Goal: Task Accomplishment & Management: Manage account settings

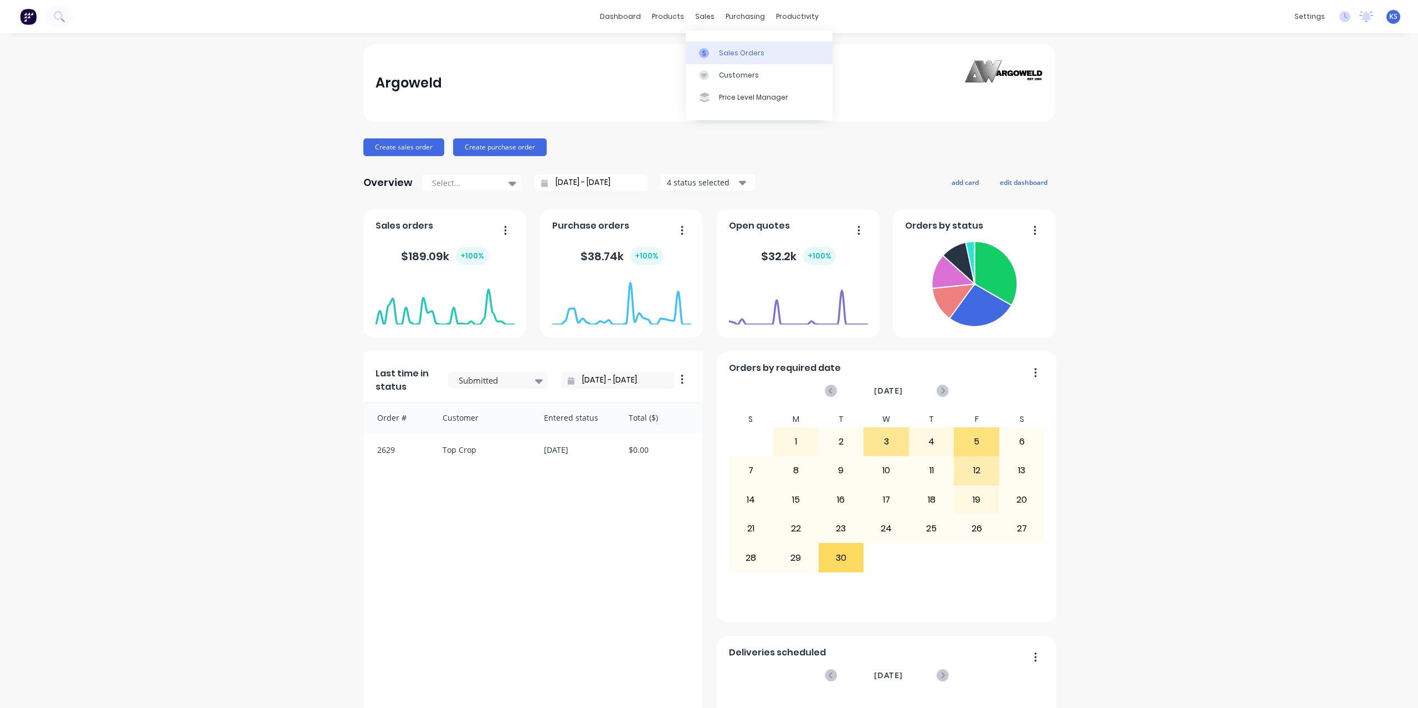
click at [742, 53] on div "Sales Orders" at bounding box center [741, 53] width 45 height 10
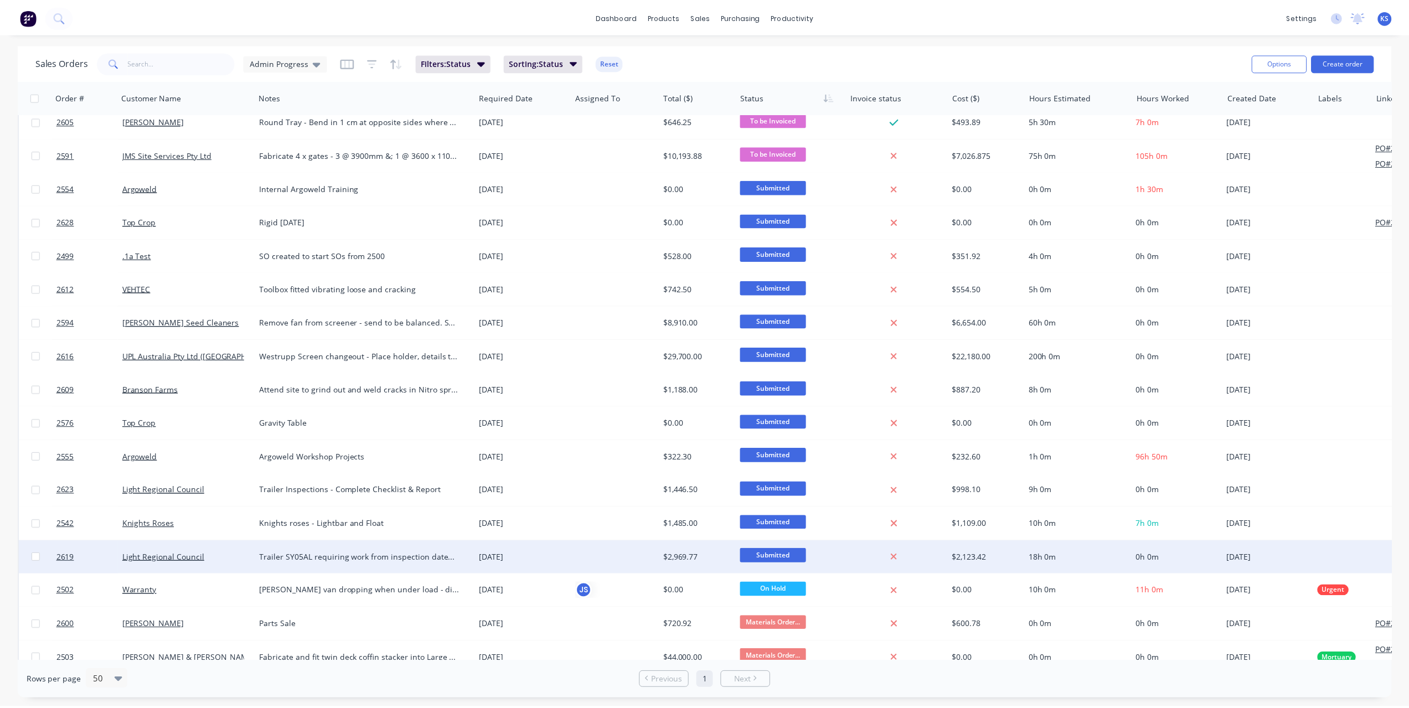
scroll to position [332, 0]
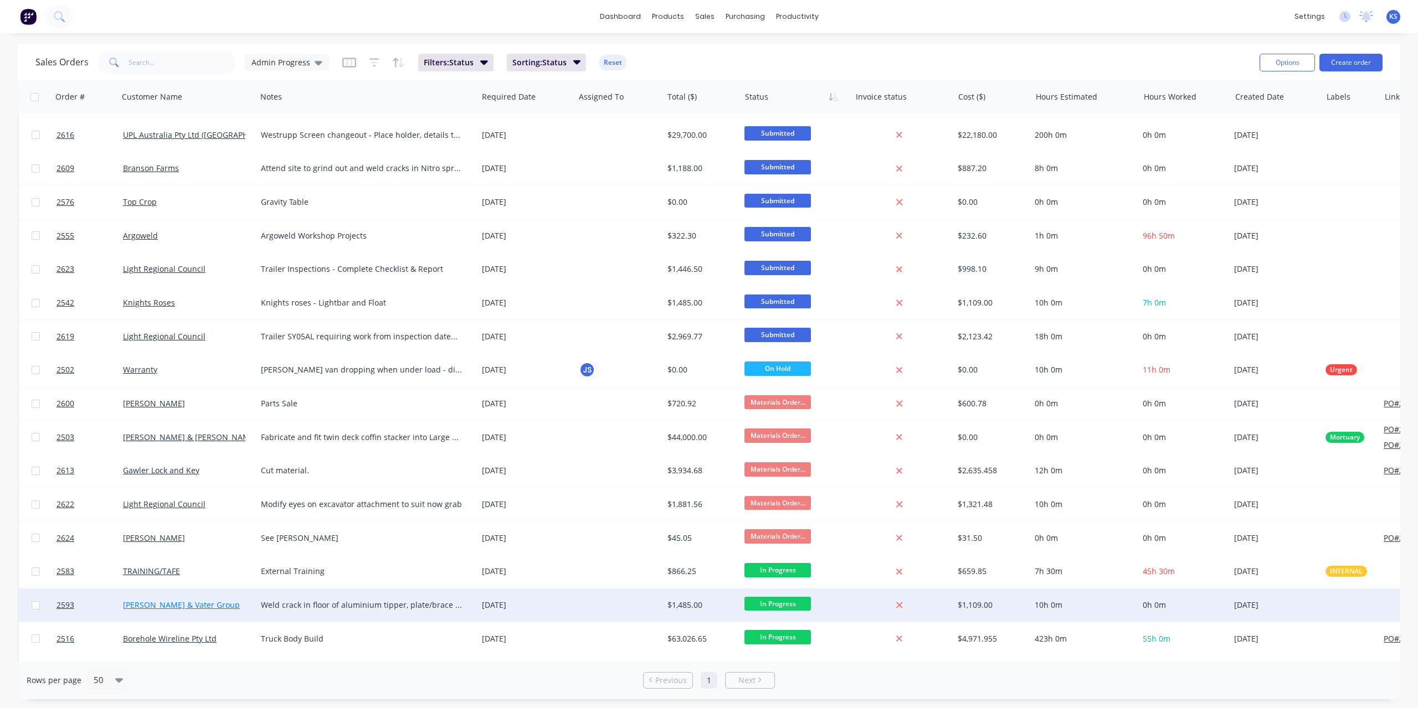
click at [163, 610] on link "[PERSON_NAME] & Vater Group" at bounding box center [181, 605] width 117 height 11
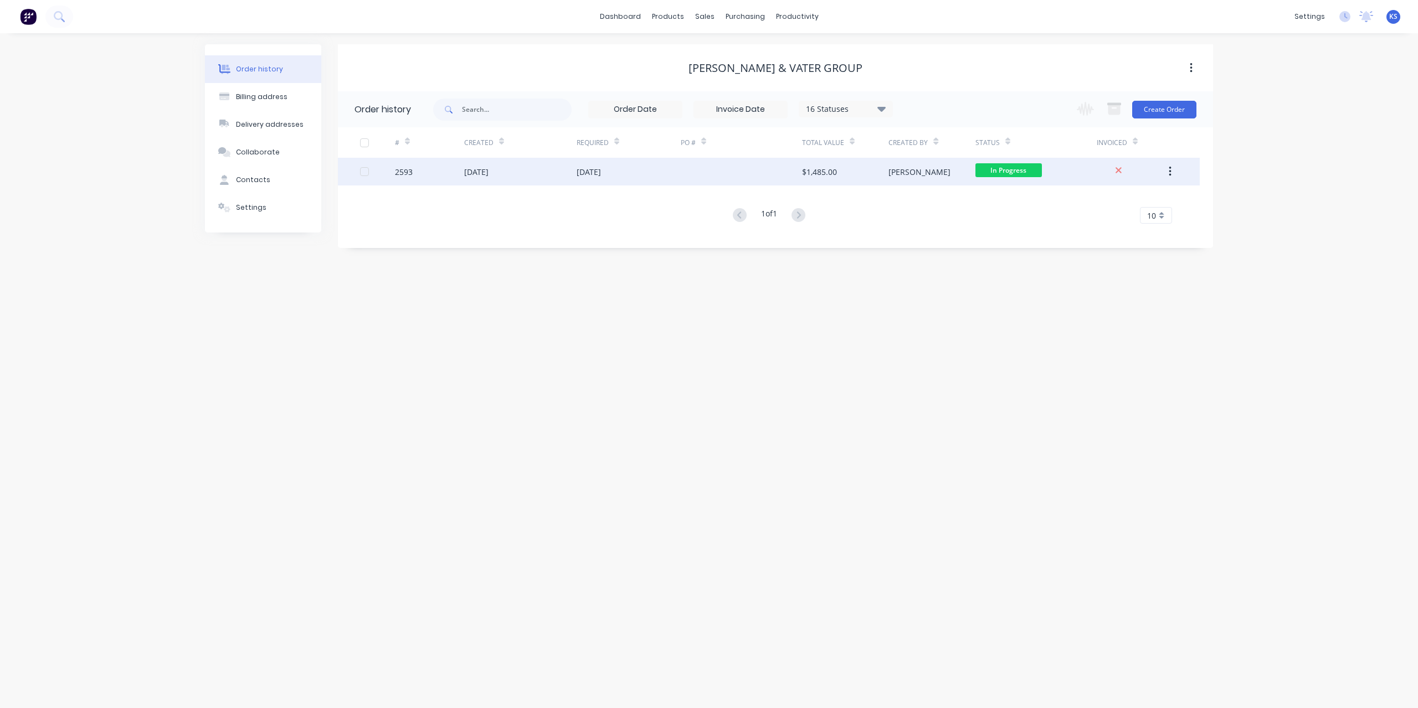
click at [488, 173] on div "[DATE]" at bounding box center [476, 172] width 24 height 12
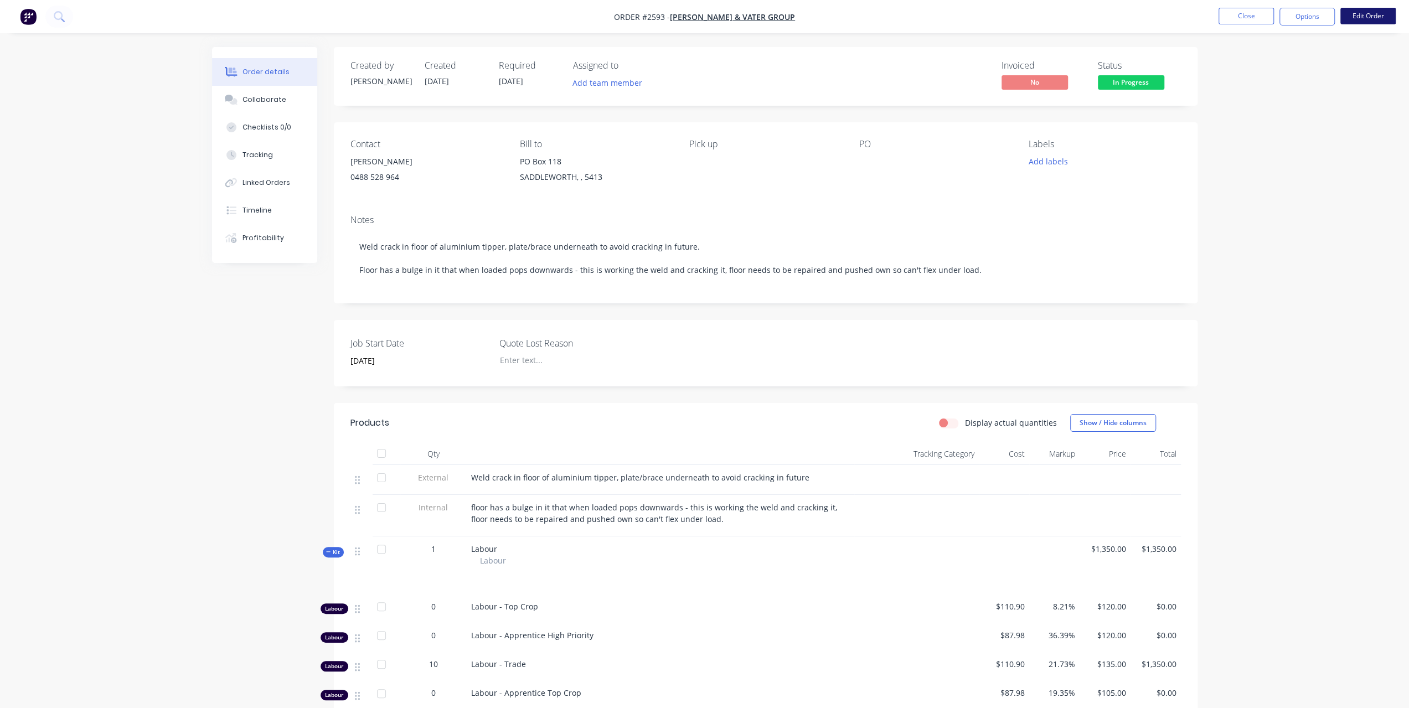
click at [1357, 21] on button "Edit Order" at bounding box center [1368, 16] width 55 height 17
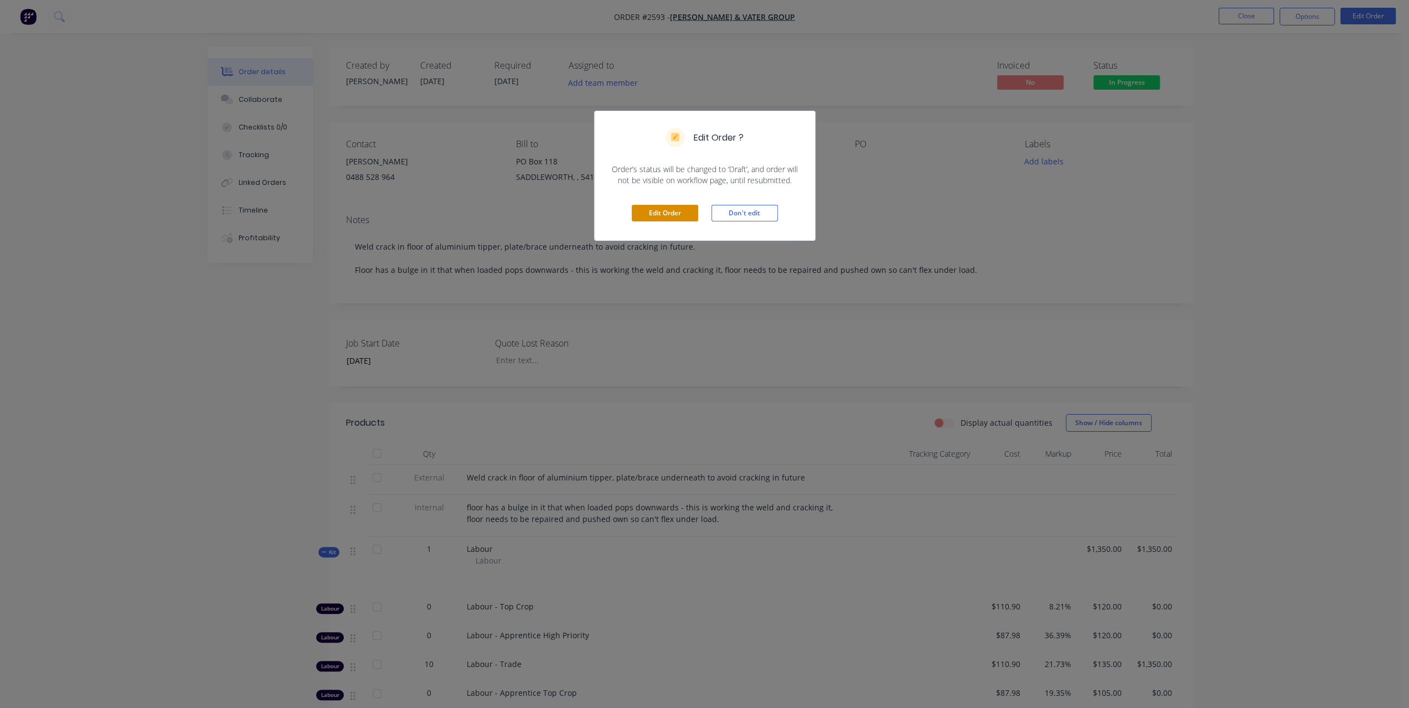
click at [696, 213] on button "Edit Order" at bounding box center [665, 213] width 66 height 17
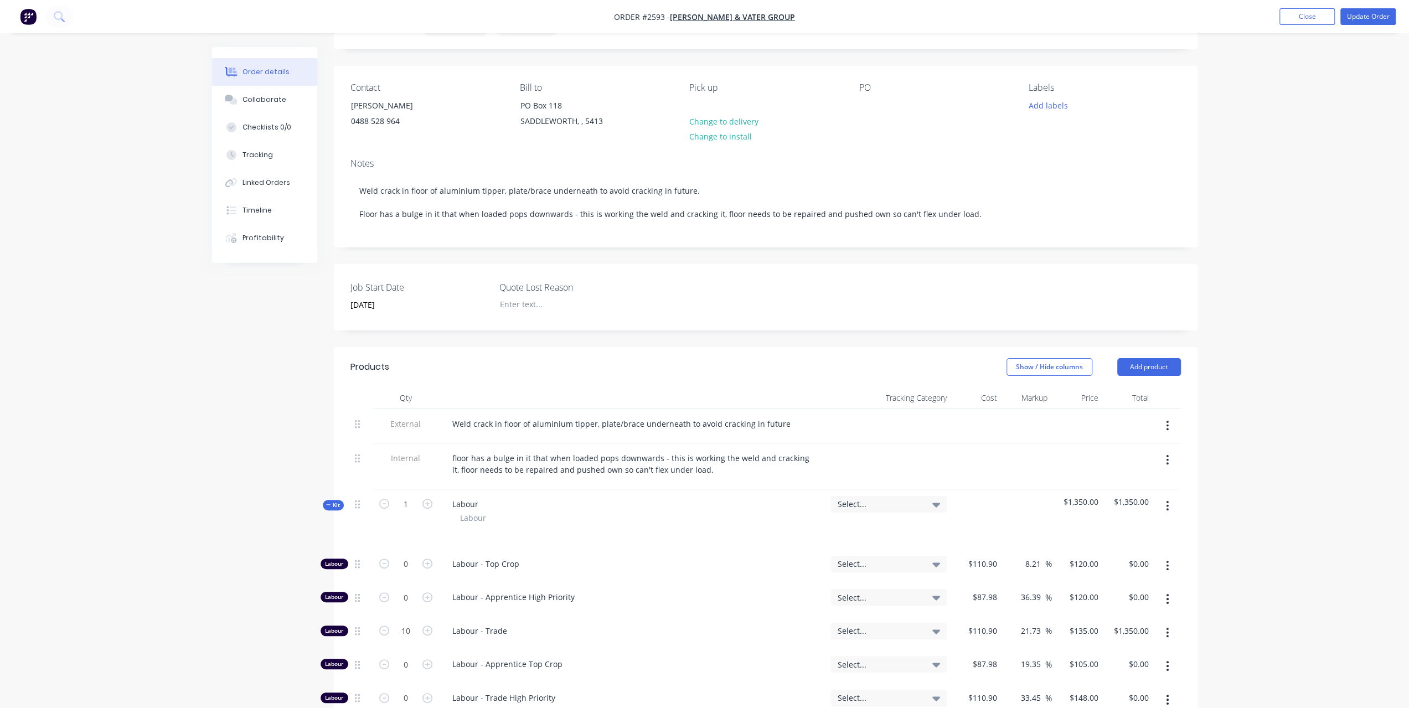
scroll to position [166, 0]
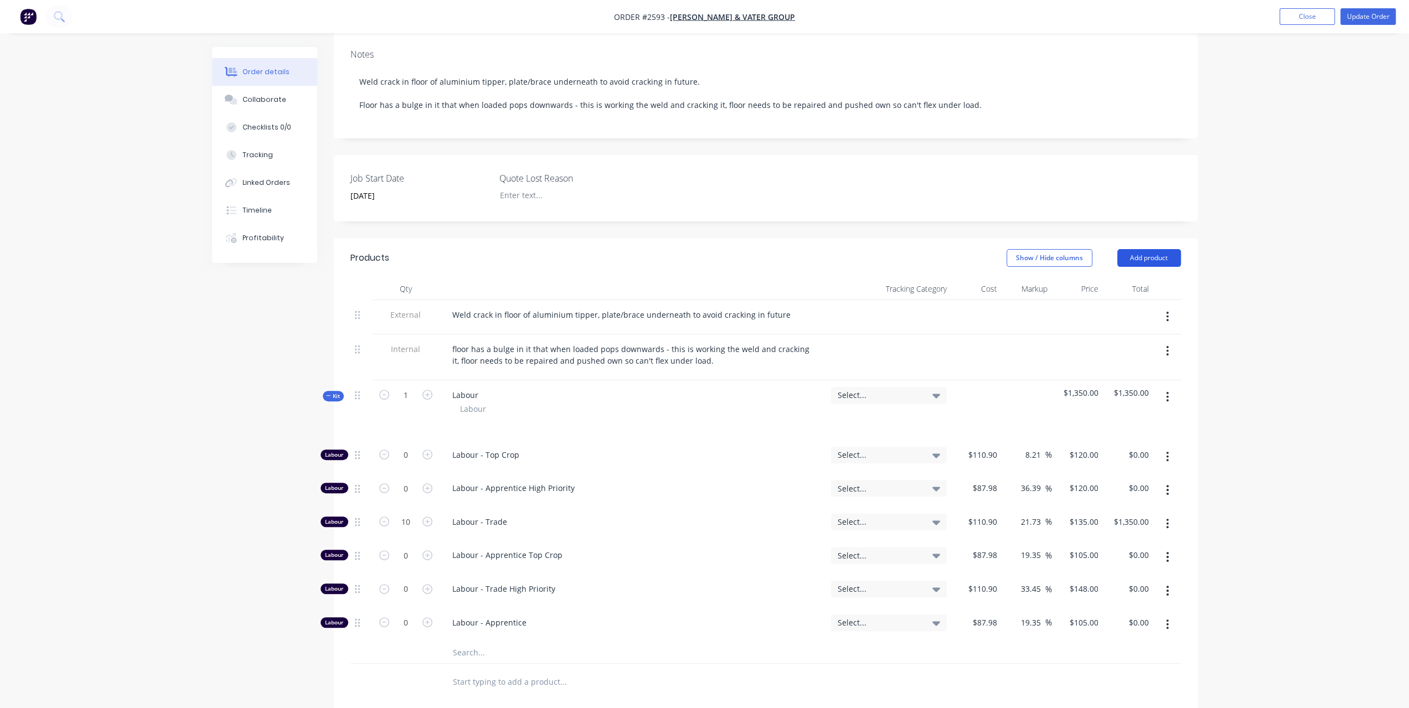
click at [1154, 259] on button "Add product" at bounding box center [1150, 258] width 64 height 18
click at [1108, 419] on div "Notes (Internal)" at bounding box center [1128, 419] width 85 height 16
click at [478, 676] on div at bounding box center [484, 679] width 80 height 16
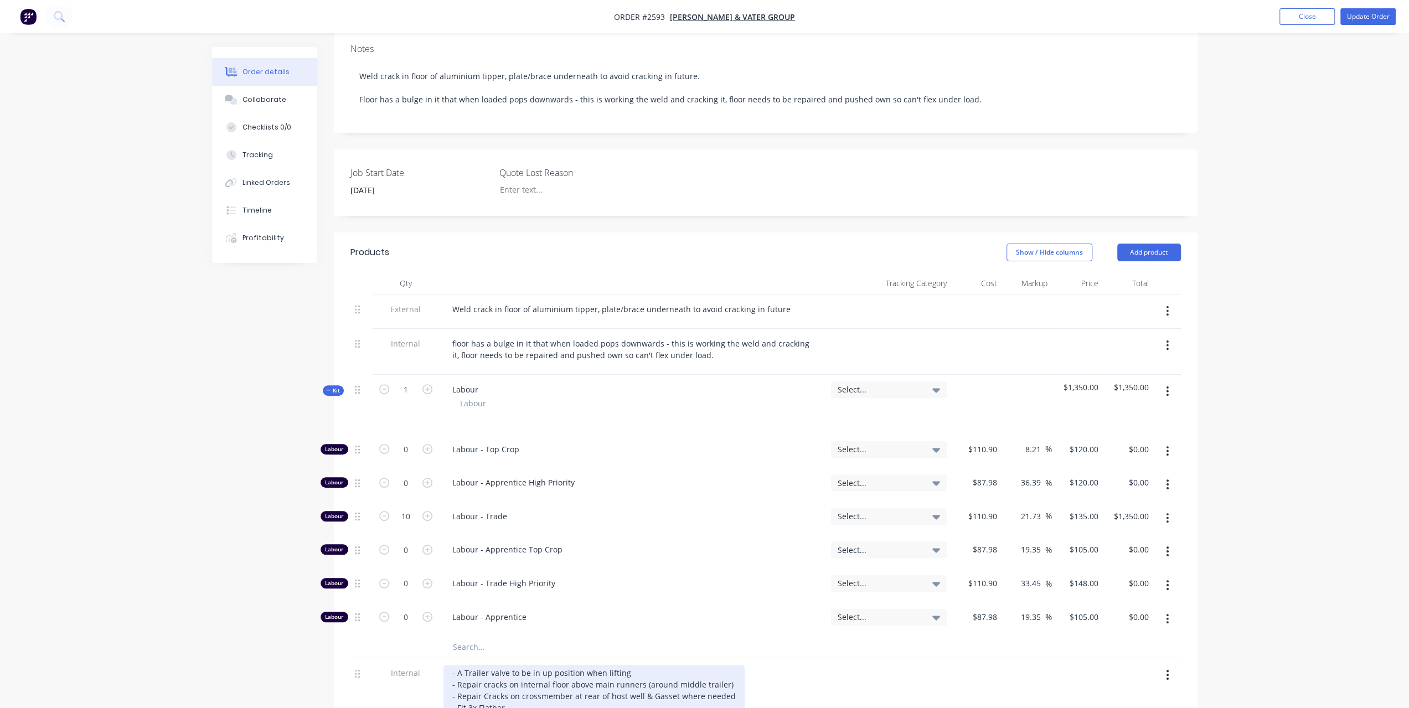
click at [650, 688] on div "- A Trailer valve to be in up position when lifting - Repair cracks on internal…" at bounding box center [594, 690] width 301 height 51
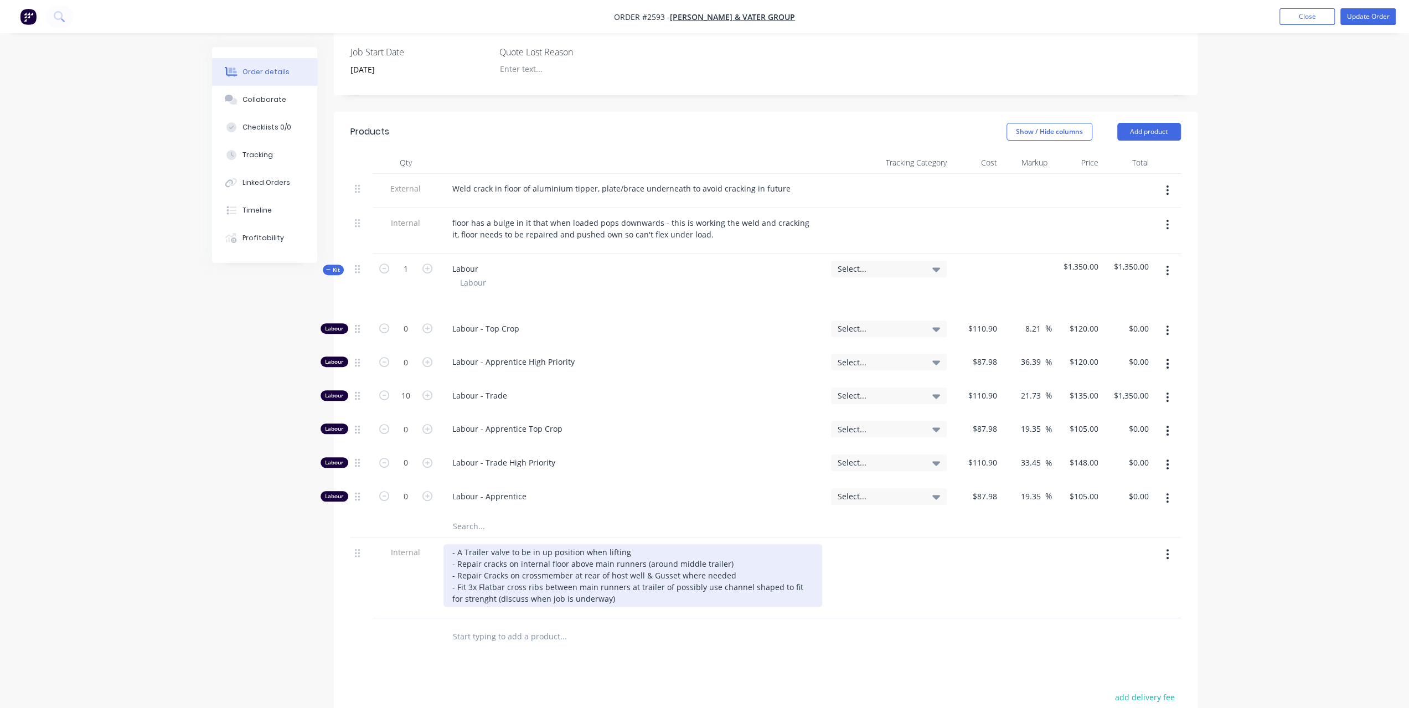
scroll to position [460, 0]
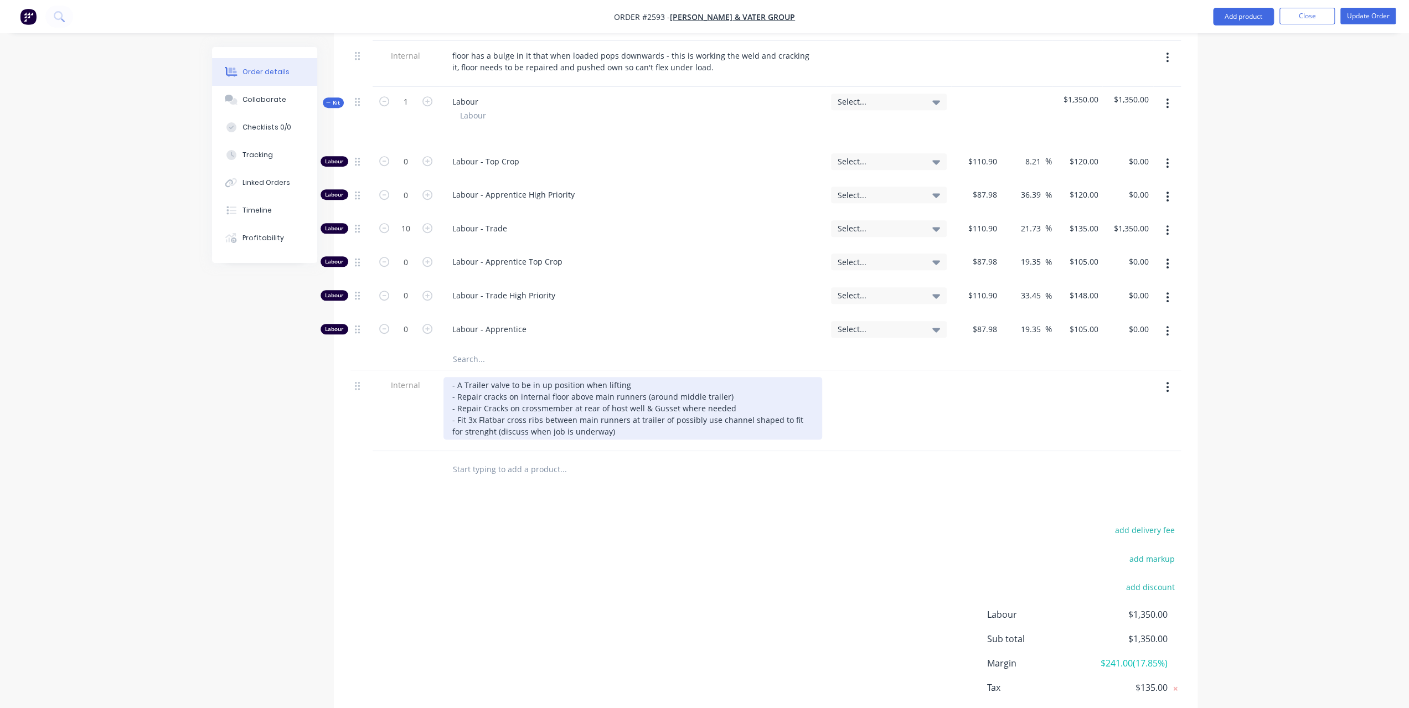
click at [470, 429] on div "- A Trailer valve to be in up position when lifting - Repair cracks on internal…" at bounding box center [633, 408] width 379 height 63
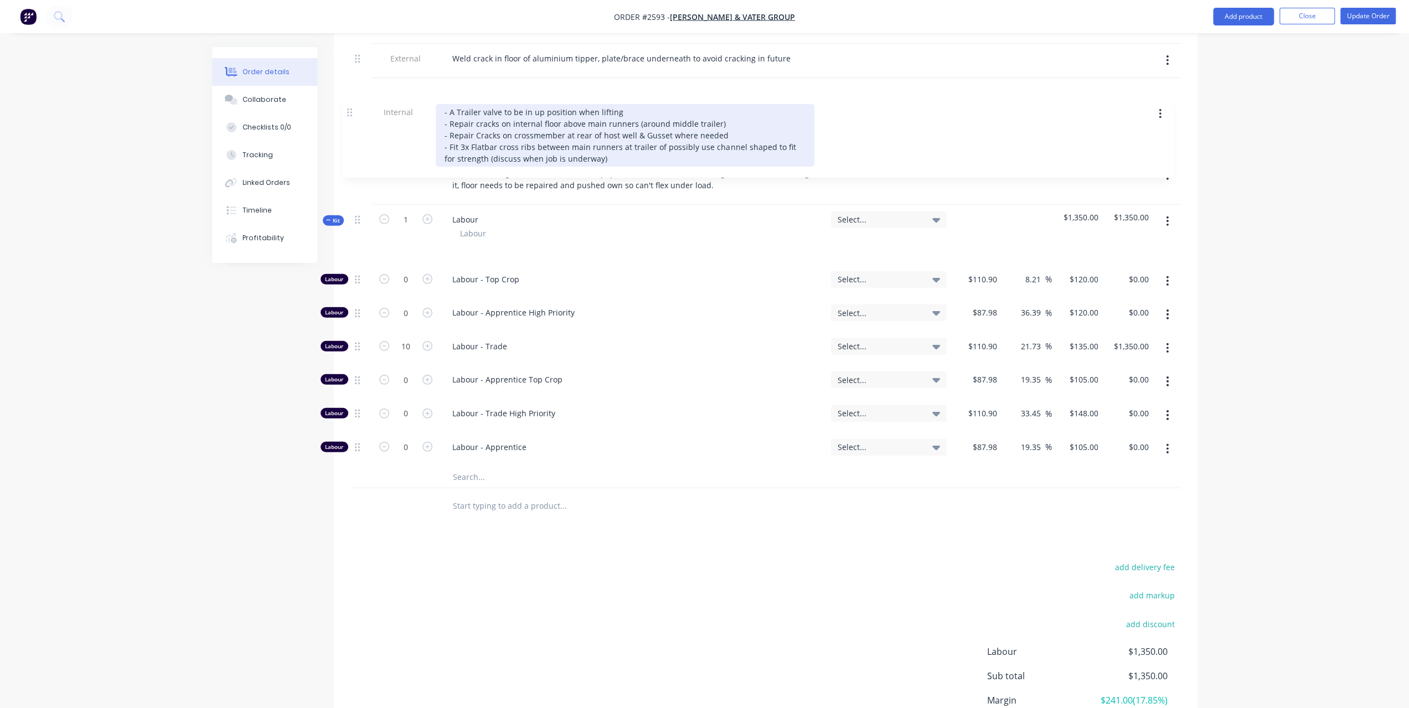
scroll to position [405, 0]
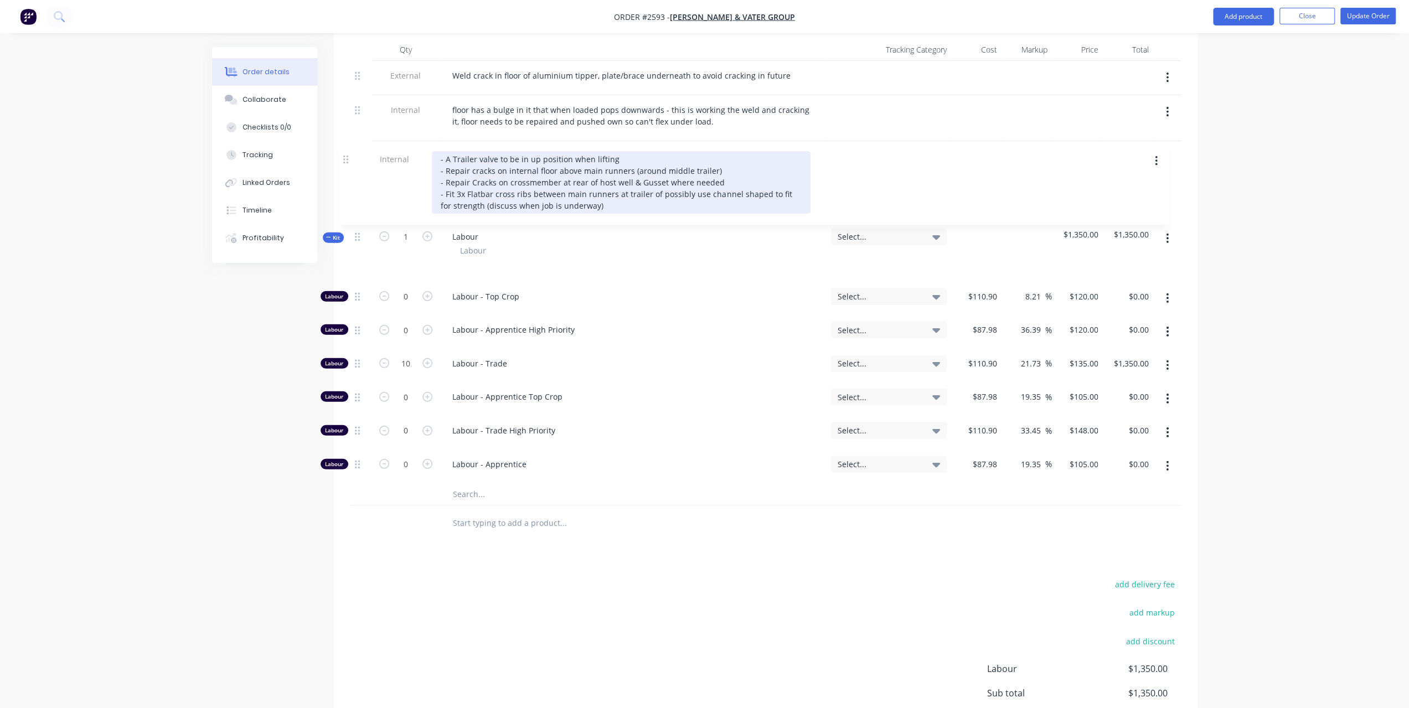
drag, startPoint x: 359, startPoint y: 384, endPoint x: 348, endPoint y: 159, distance: 225.1
click at [348, 159] on div "Qty Tracking Category Cost Markup Price Total External Weld crack in floor of a…" at bounding box center [766, 290] width 864 height 503
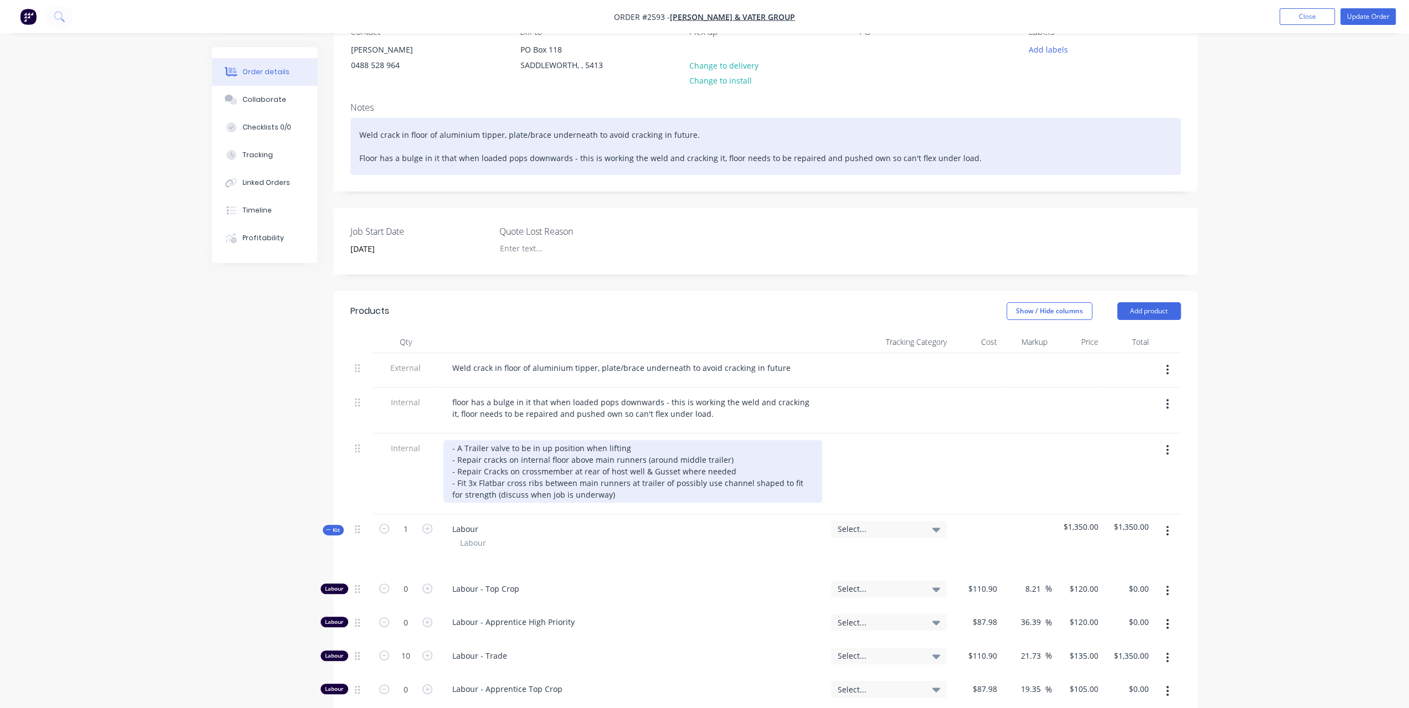
scroll to position [128, 0]
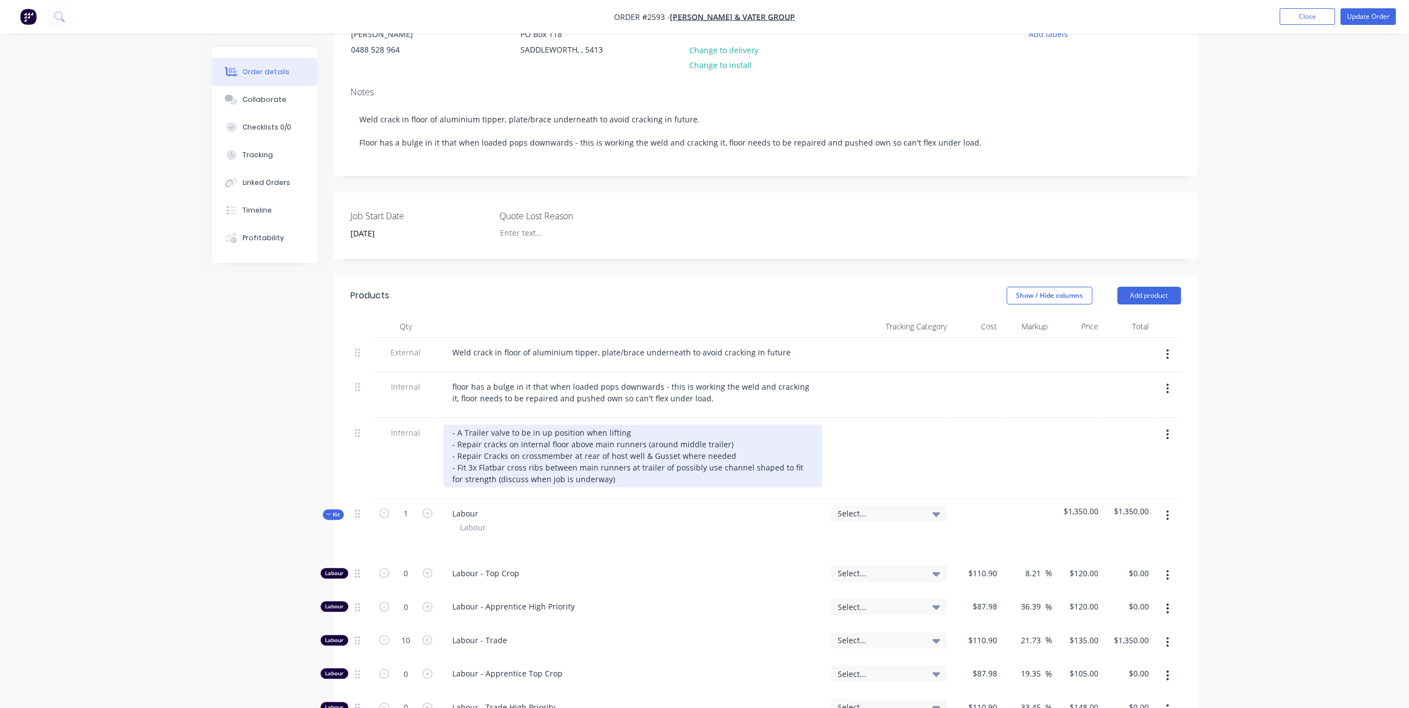
click at [485, 452] on div "- A Trailer valve to be in up position when lifting - Repair cracks on internal…" at bounding box center [633, 456] width 379 height 63
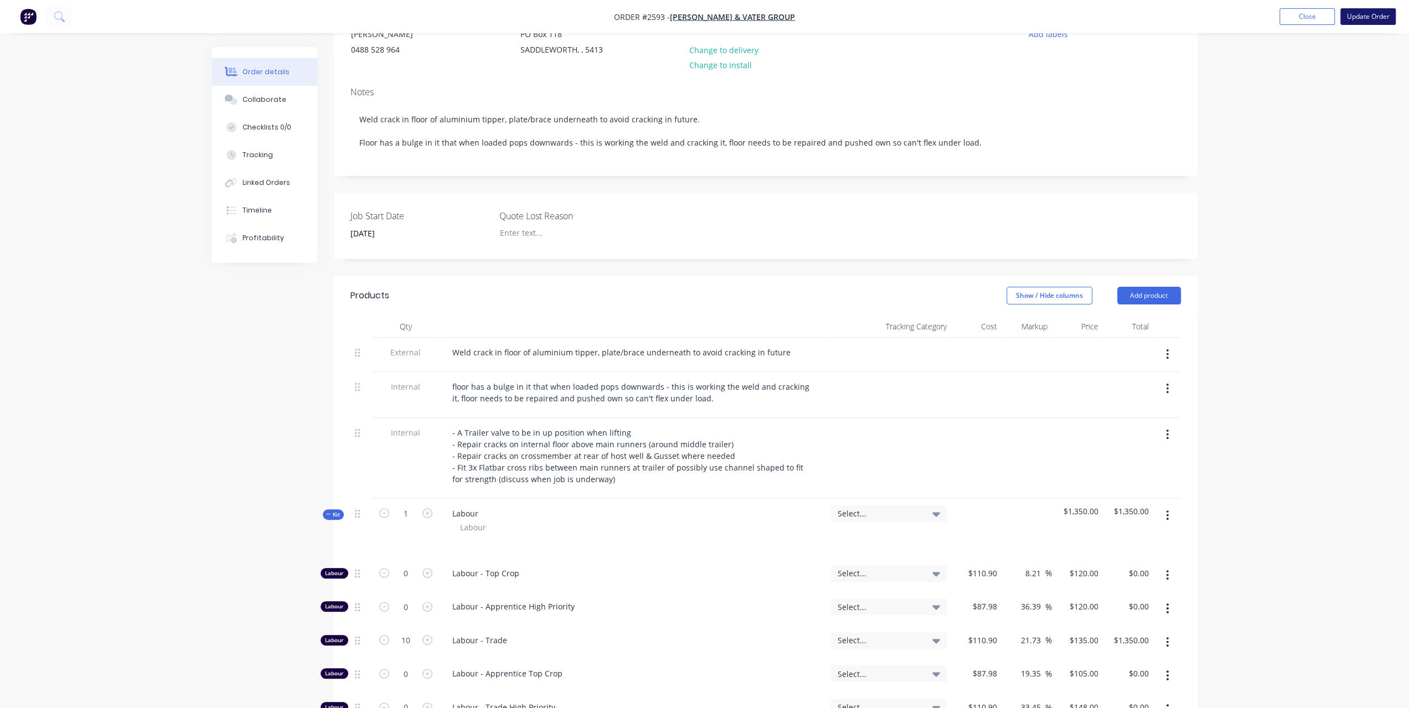
click at [1383, 14] on button "Update Order" at bounding box center [1368, 16] width 55 height 17
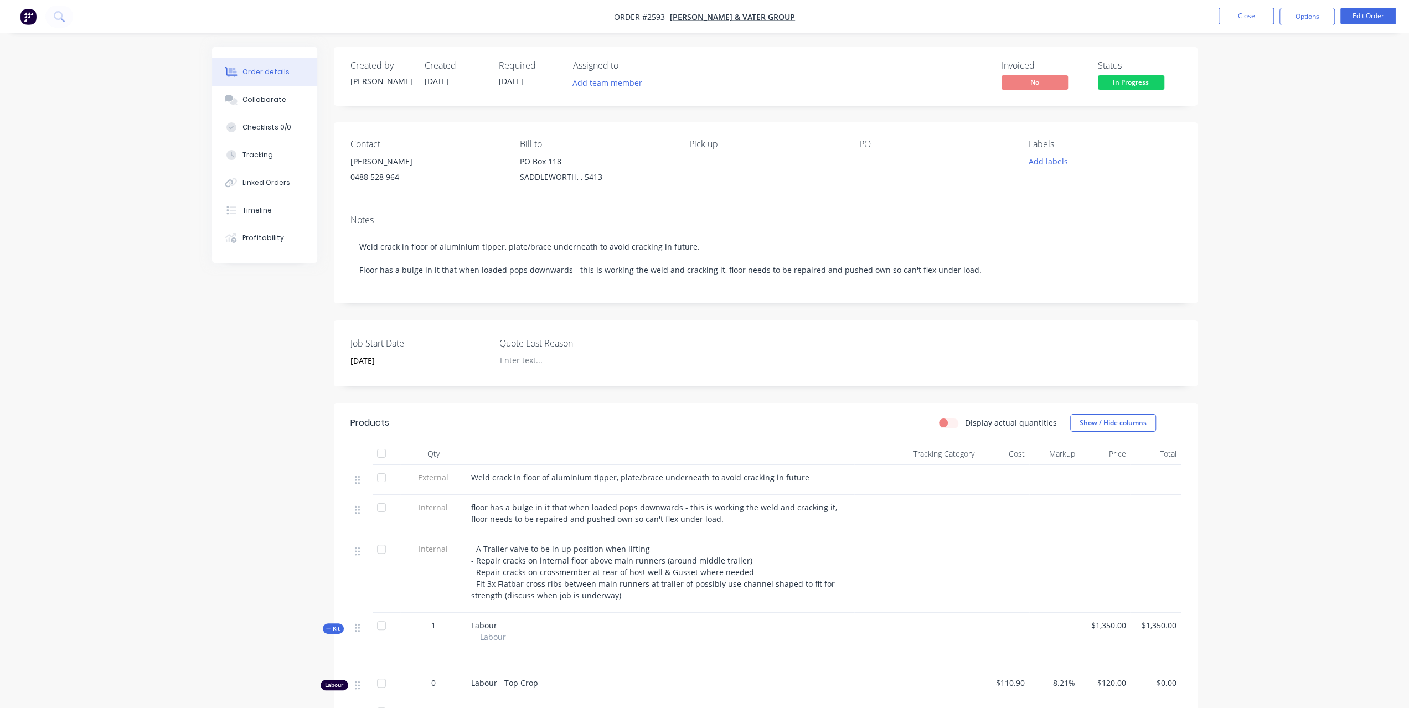
click at [138, 180] on div "Order details Collaborate Checklists 0/0 Tracking Linked Orders Timeline Profit…" at bounding box center [704, 520] width 1409 height 1041
click at [1256, 16] on button "Close" at bounding box center [1246, 16] width 55 height 17
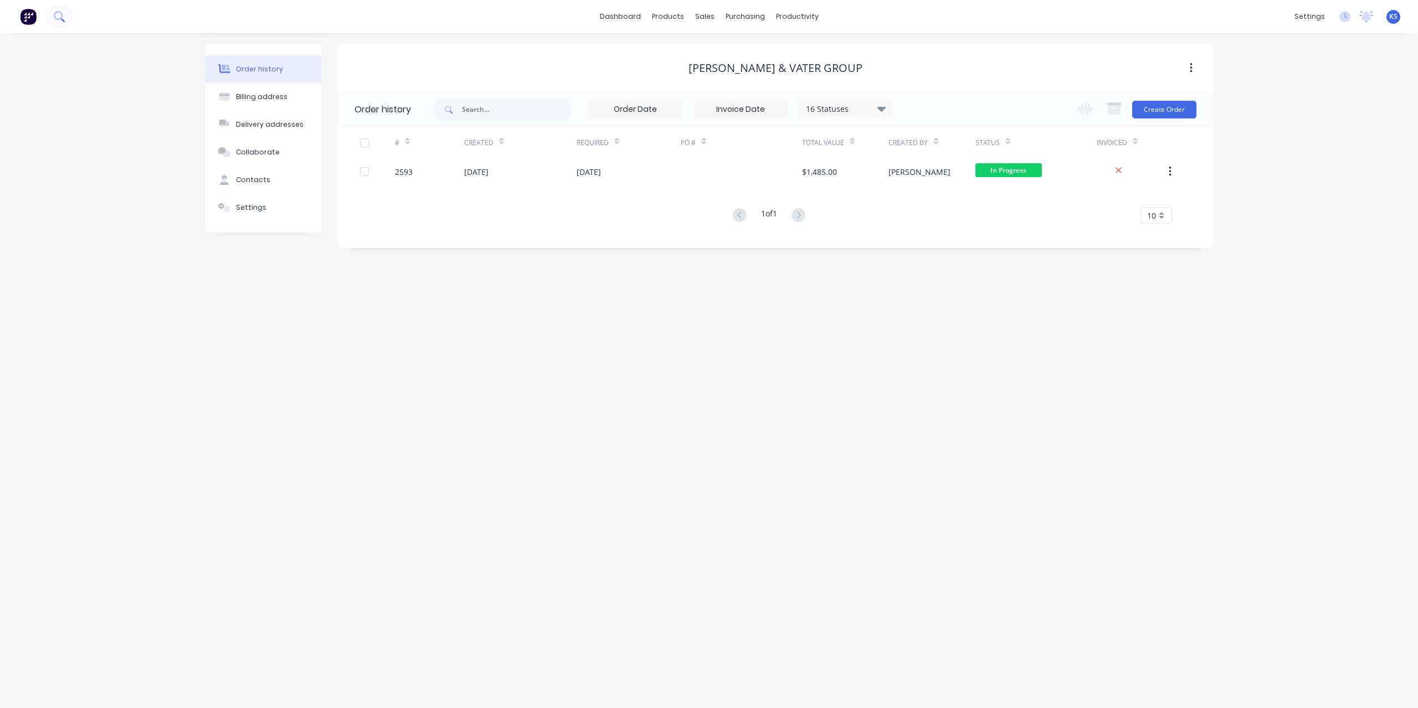
click at [63, 16] on icon at bounding box center [59, 16] width 11 height 11
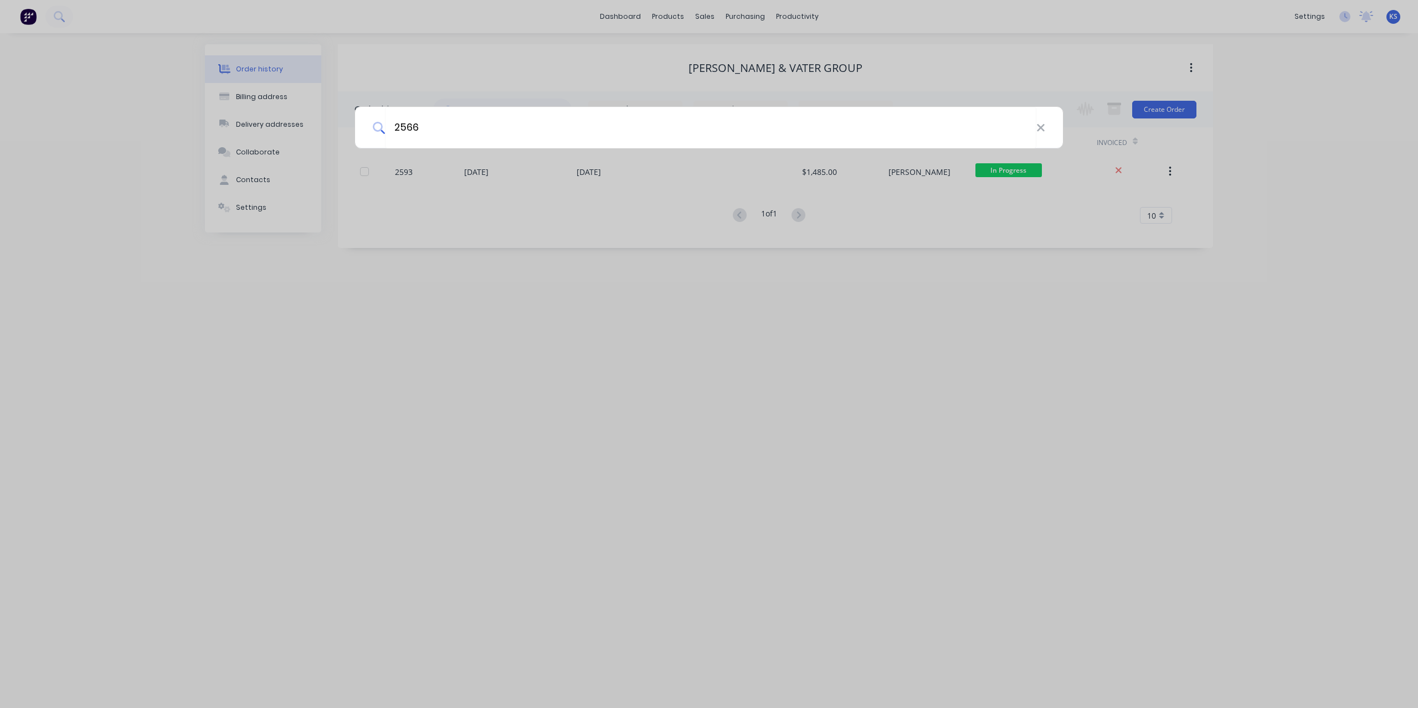
type input "2566"
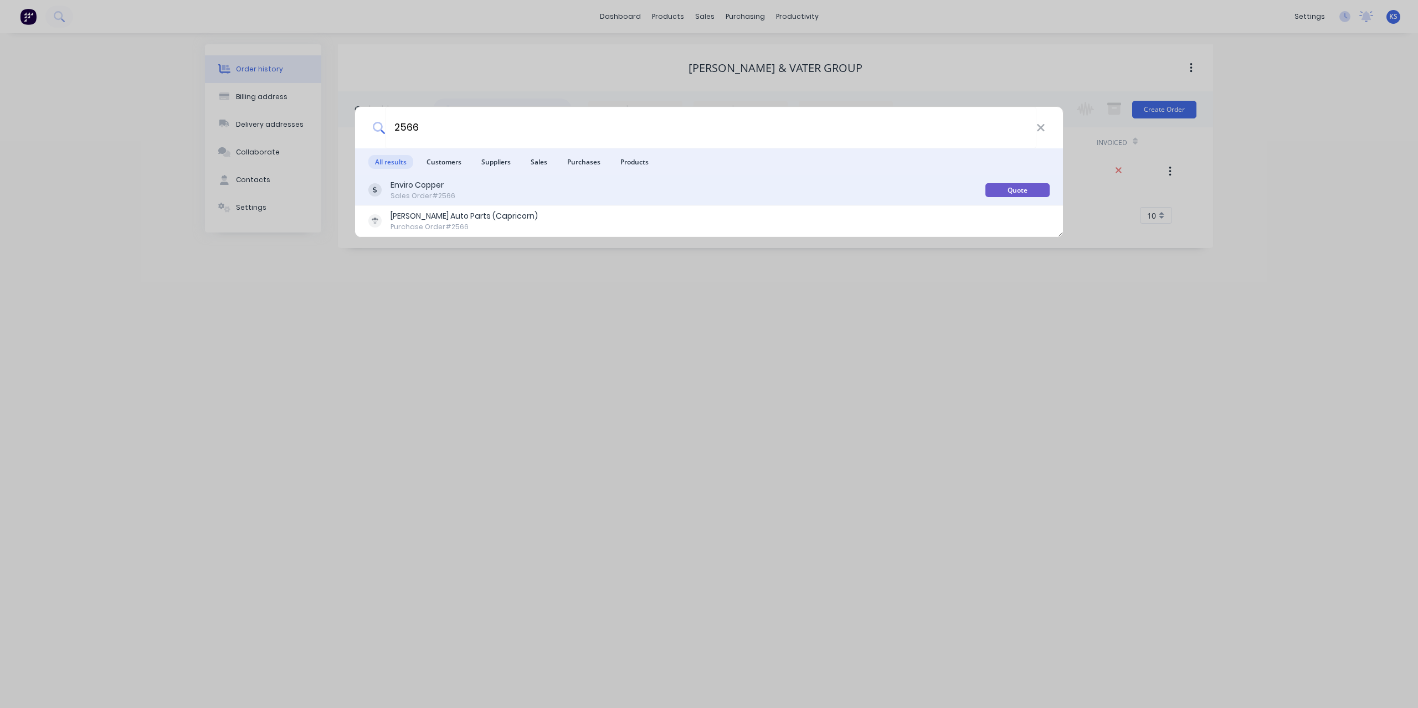
click at [423, 192] on div "Sales Order #2566" at bounding box center [422, 196] width 65 height 10
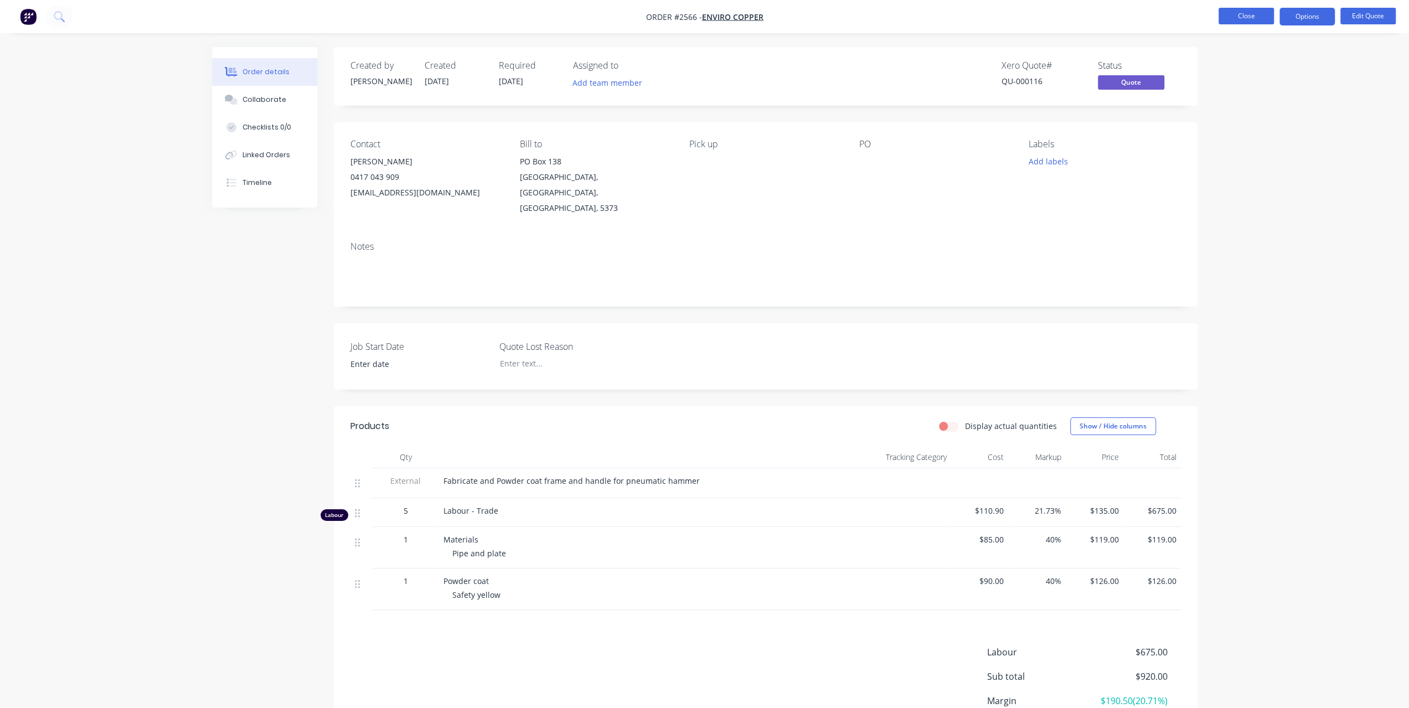
click at [1231, 21] on button "Close" at bounding box center [1246, 16] width 55 height 17
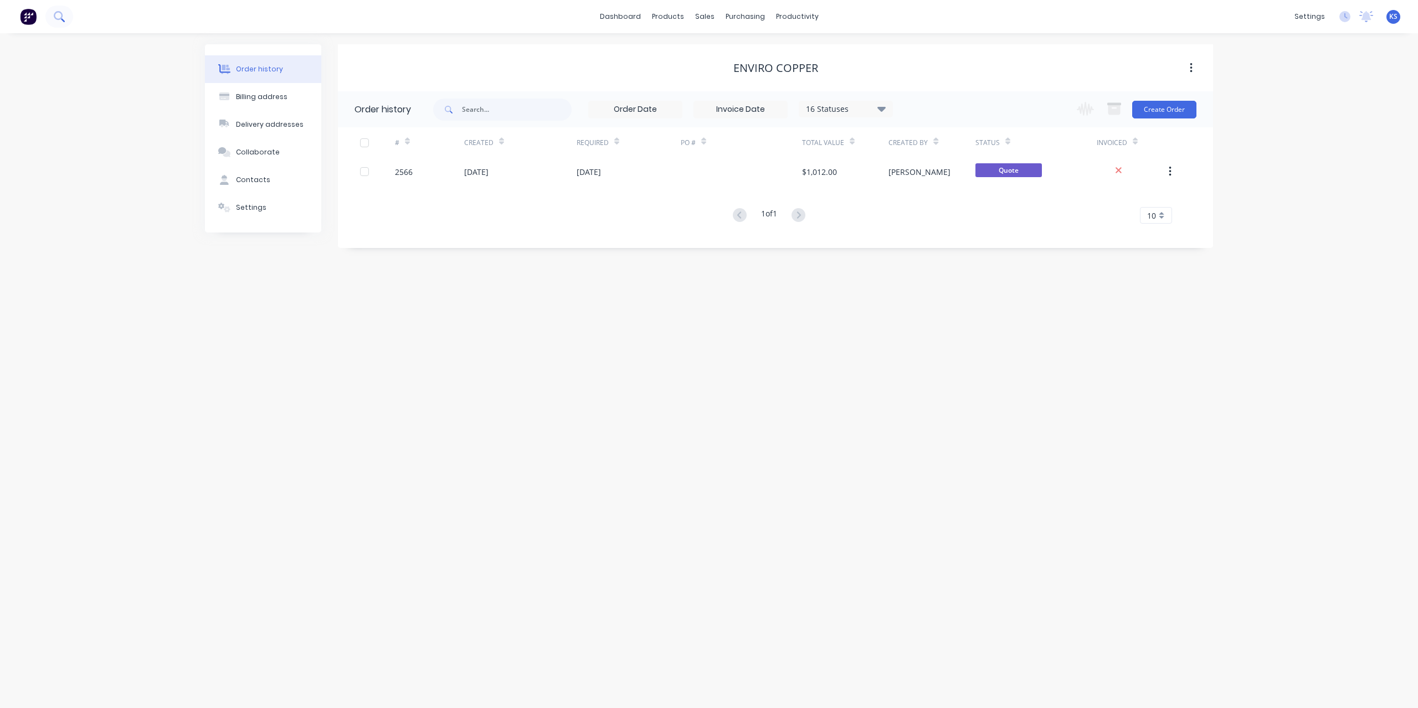
click at [66, 18] on button at bounding box center [59, 17] width 28 height 22
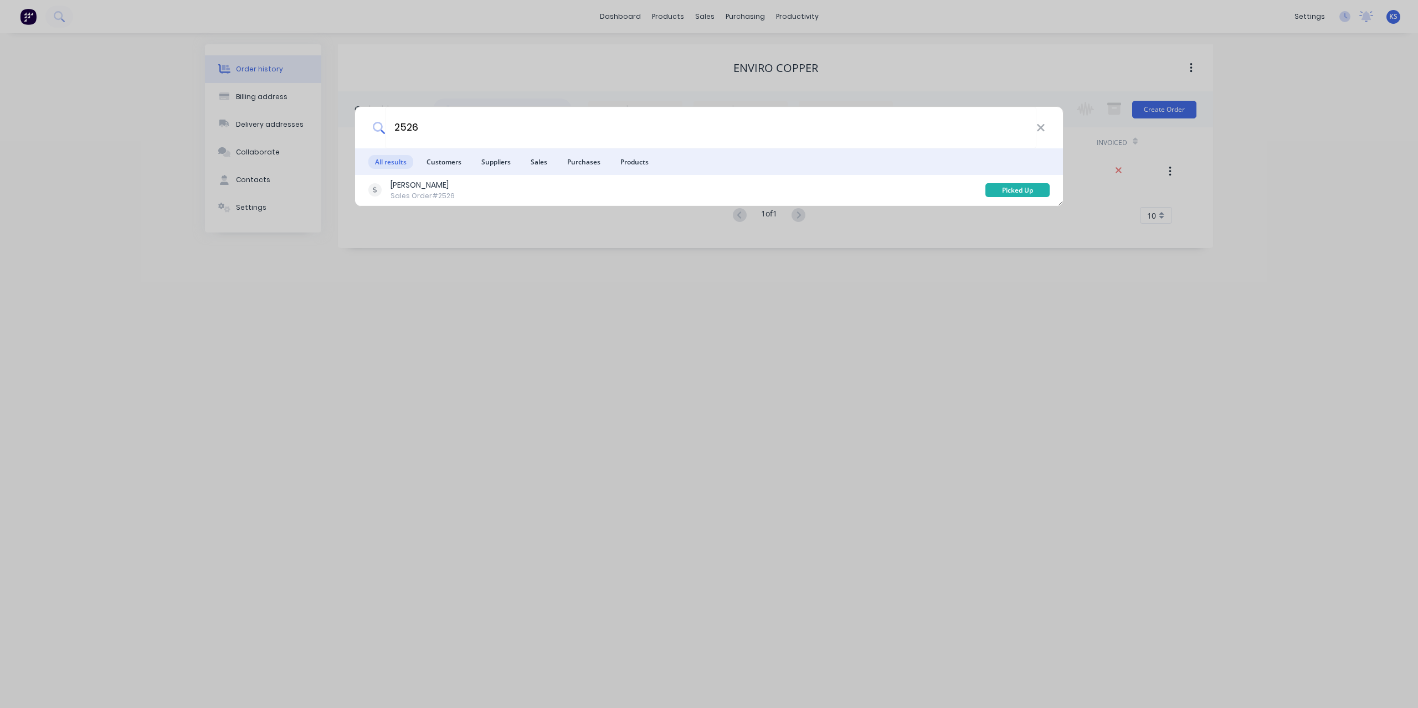
drag, startPoint x: 450, startPoint y: 133, endPoint x: 285, endPoint y: 120, distance: 165.0
click at [285, 120] on div "2526 All results Customers Suppliers Sales Purchases Products [PERSON_NAME] Sal…" at bounding box center [709, 354] width 1418 height 708
type input "2625"
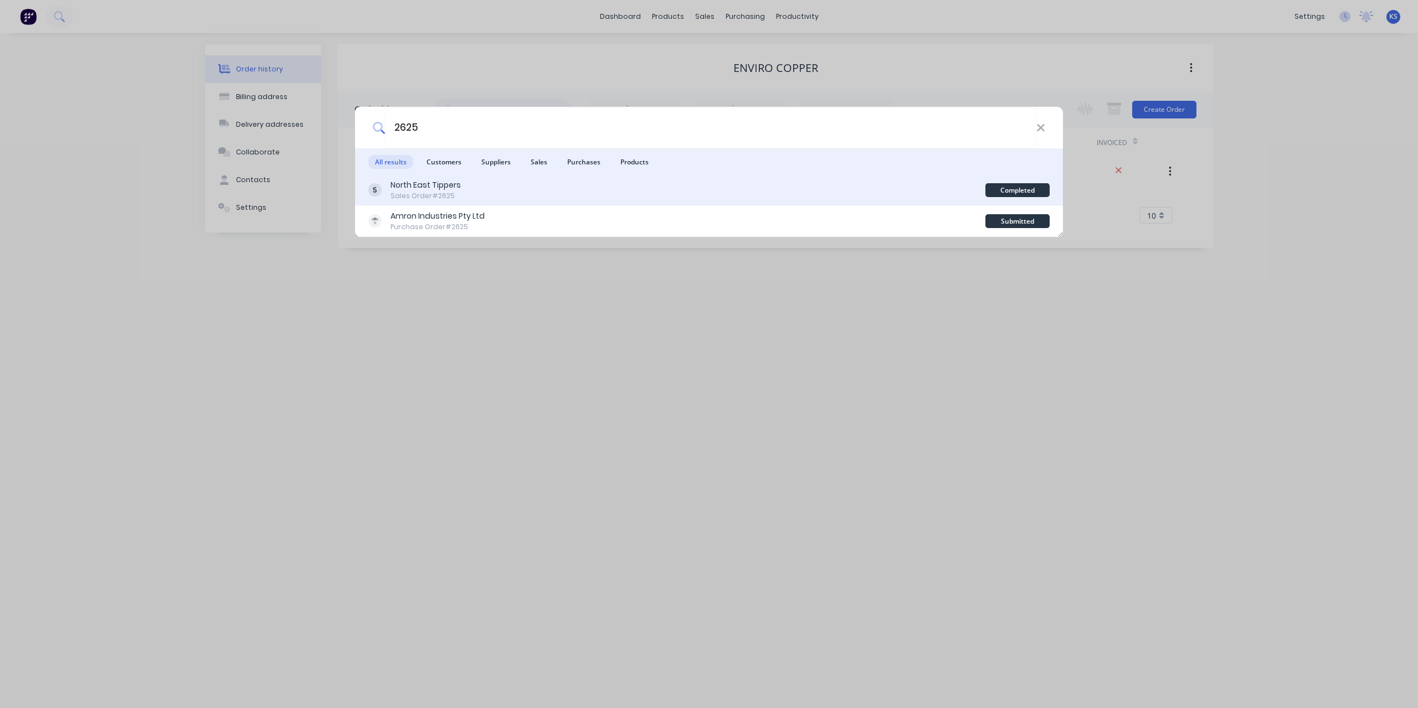
click at [416, 187] on div "North East Tippers" at bounding box center [425, 185] width 70 height 12
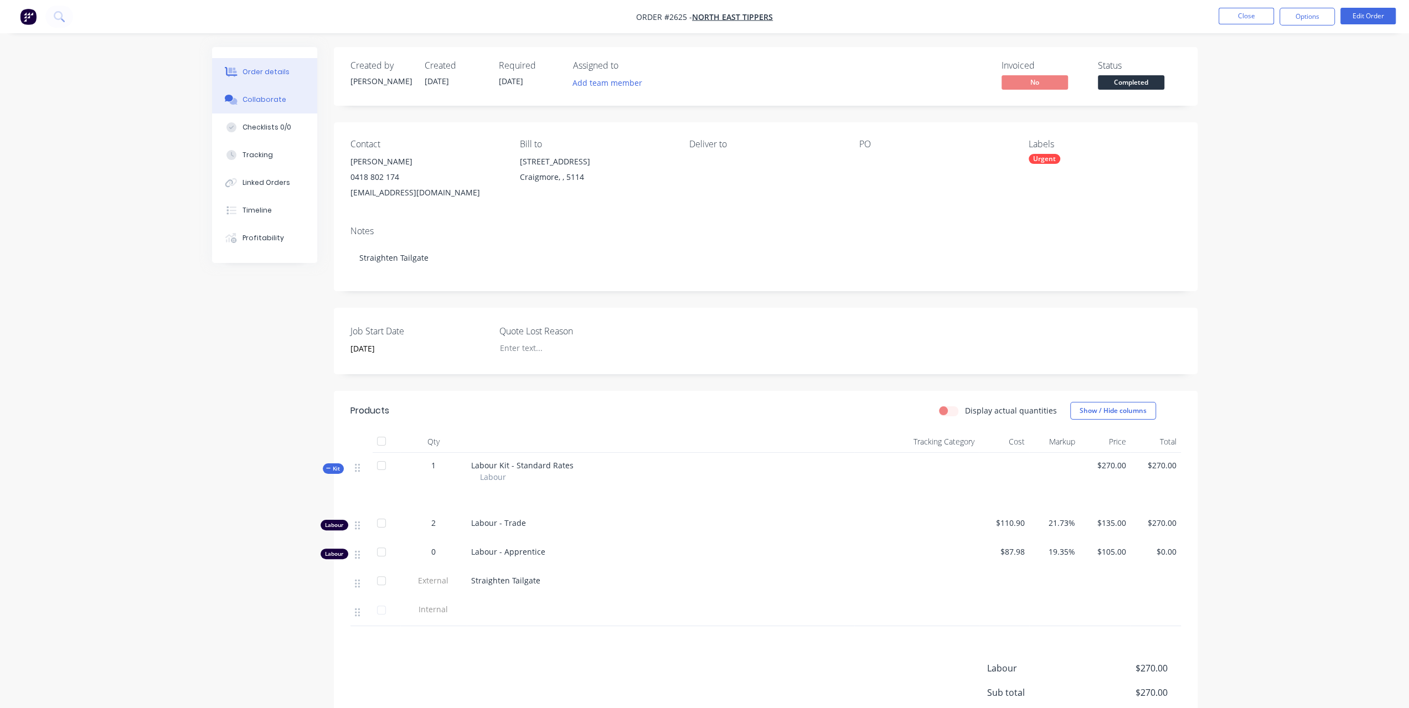
click at [250, 95] on div "Collaborate" at bounding box center [265, 100] width 44 height 10
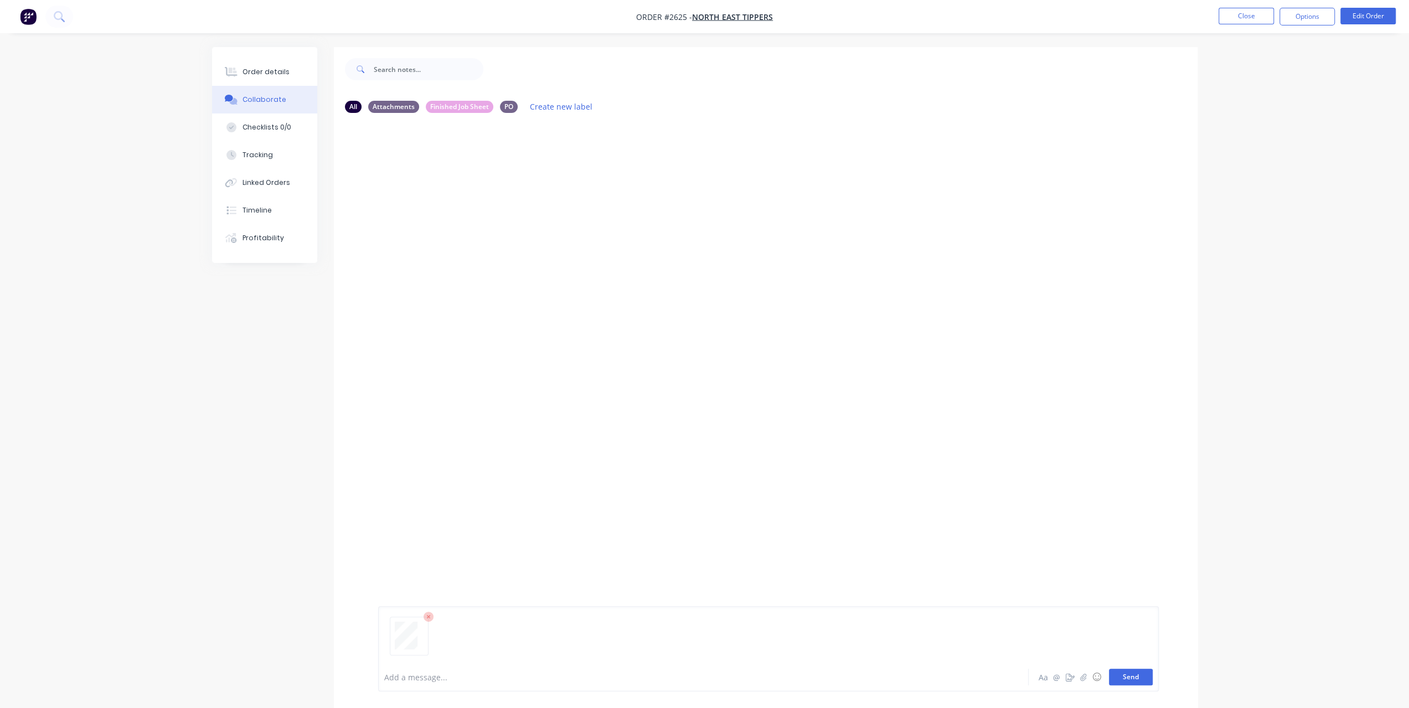
click at [1134, 677] on button "Send" at bounding box center [1131, 677] width 44 height 17
click at [1255, 18] on button "Close" at bounding box center [1246, 16] width 55 height 17
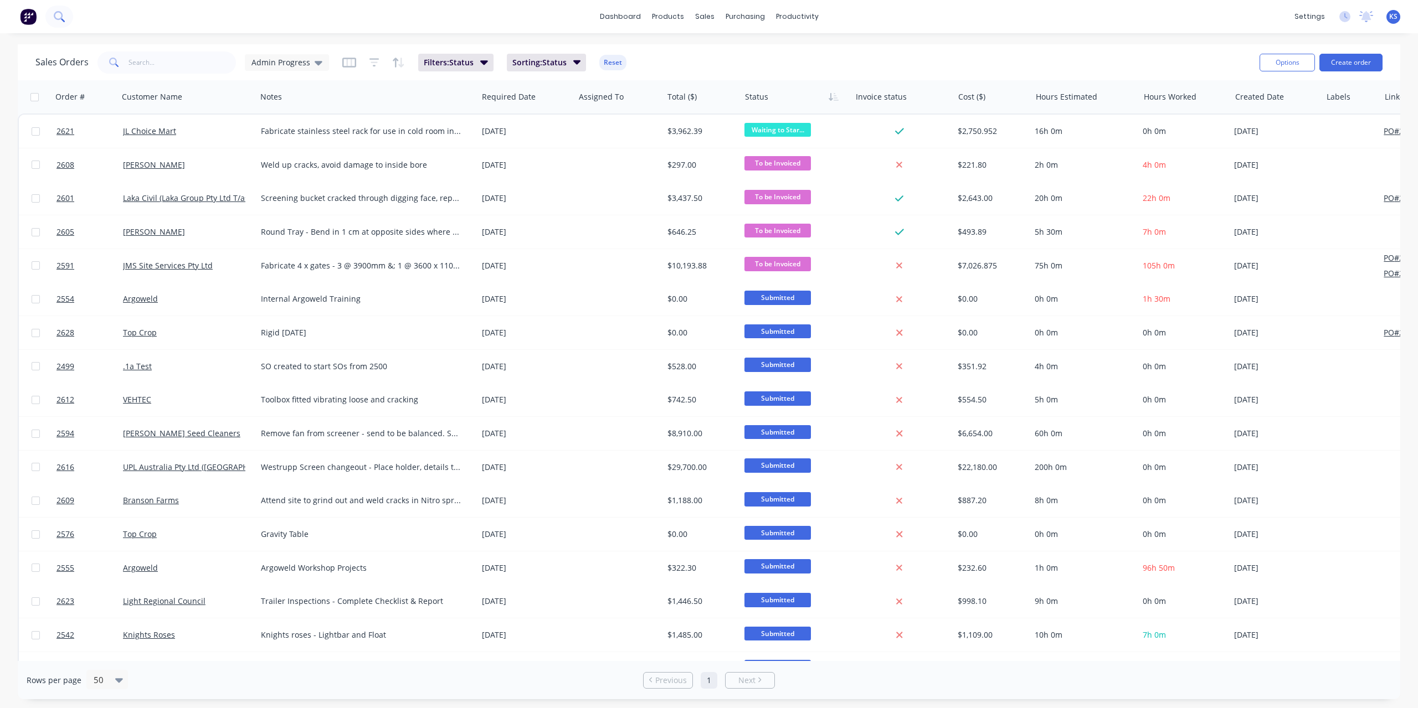
click at [60, 15] on icon at bounding box center [59, 16] width 11 height 11
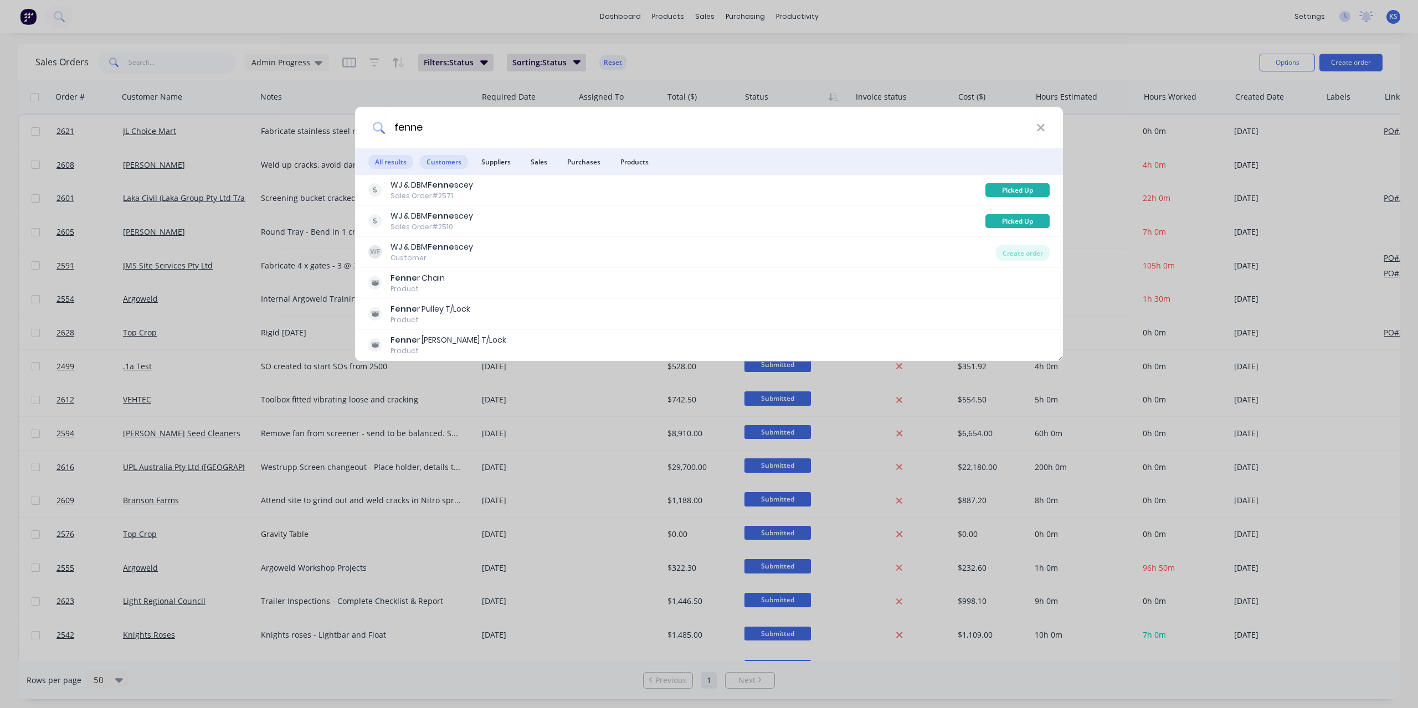
type input "fenne"
click at [446, 162] on span "Customers" at bounding box center [444, 162] width 48 height 14
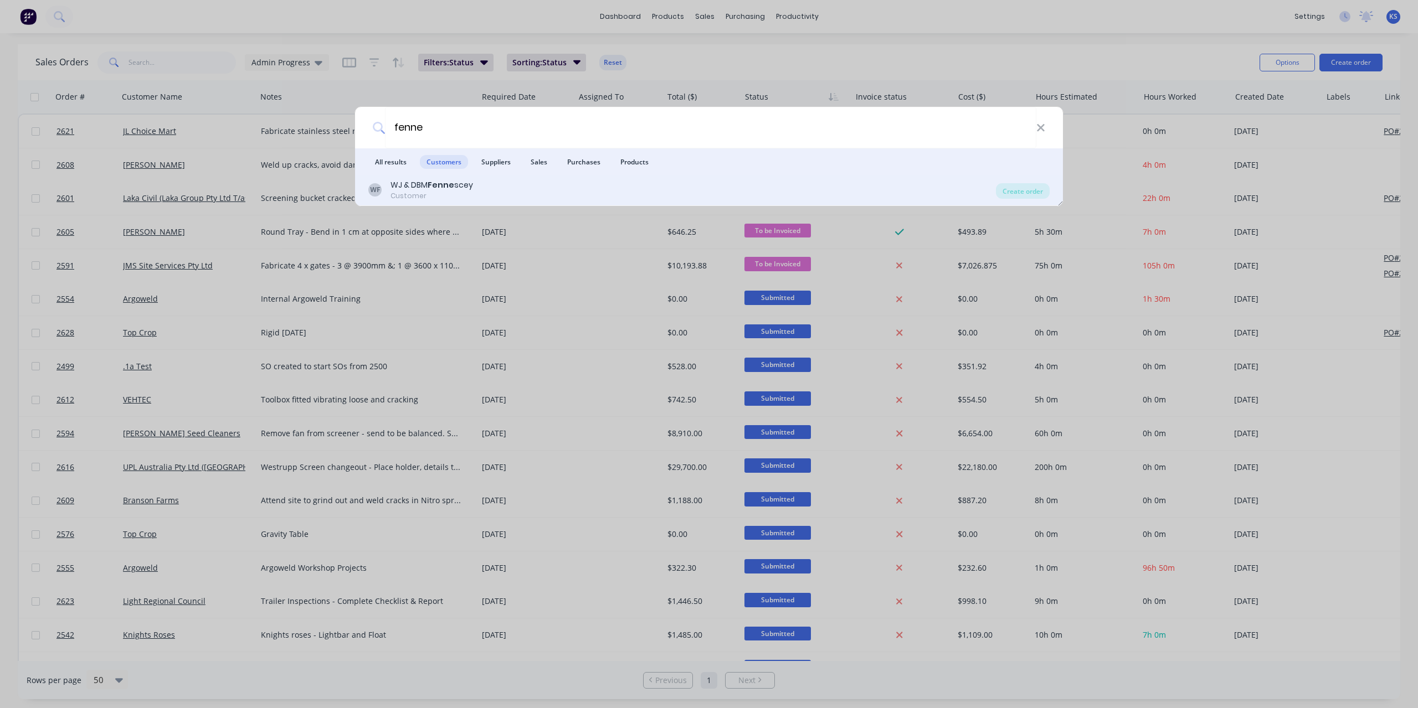
click at [451, 193] on div "Customer" at bounding box center [431, 196] width 83 height 10
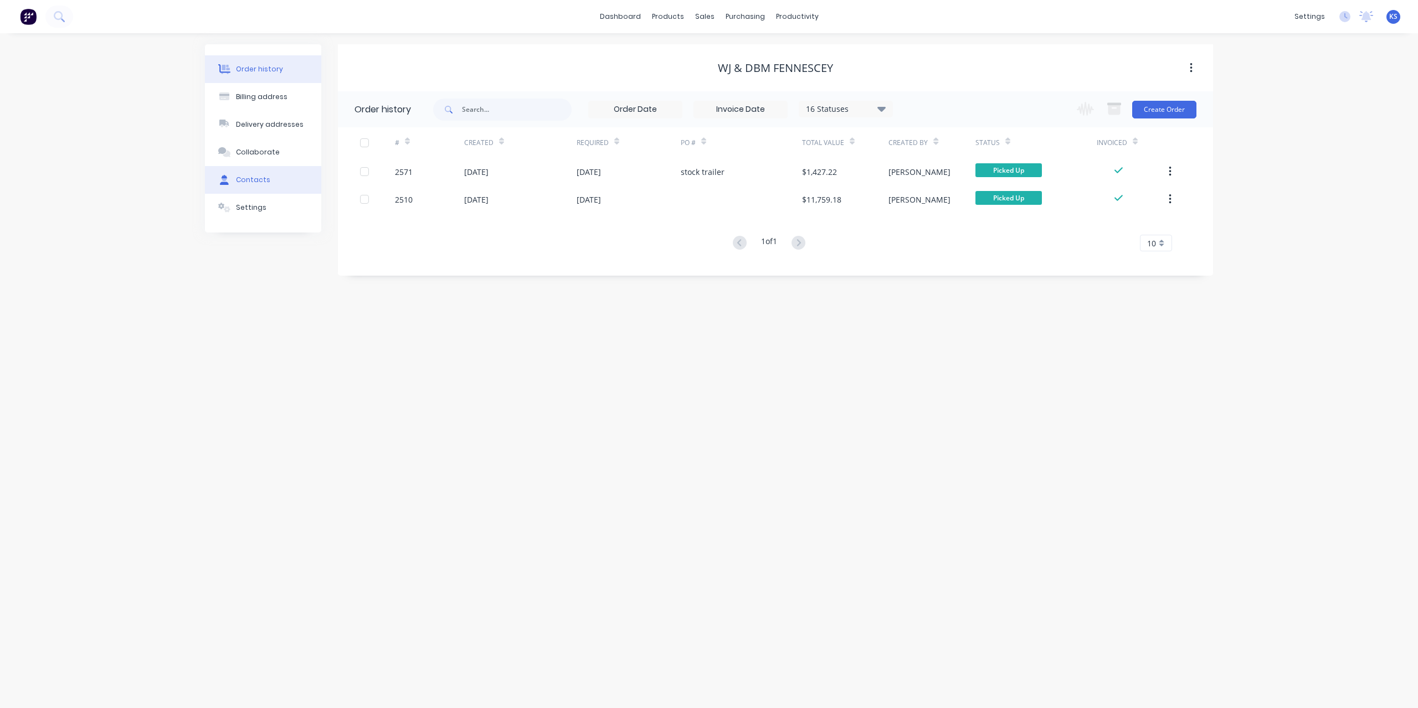
click at [265, 174] on button "Contacts" at bounding box center [263, 180] width 116 height 28
select select "AU"
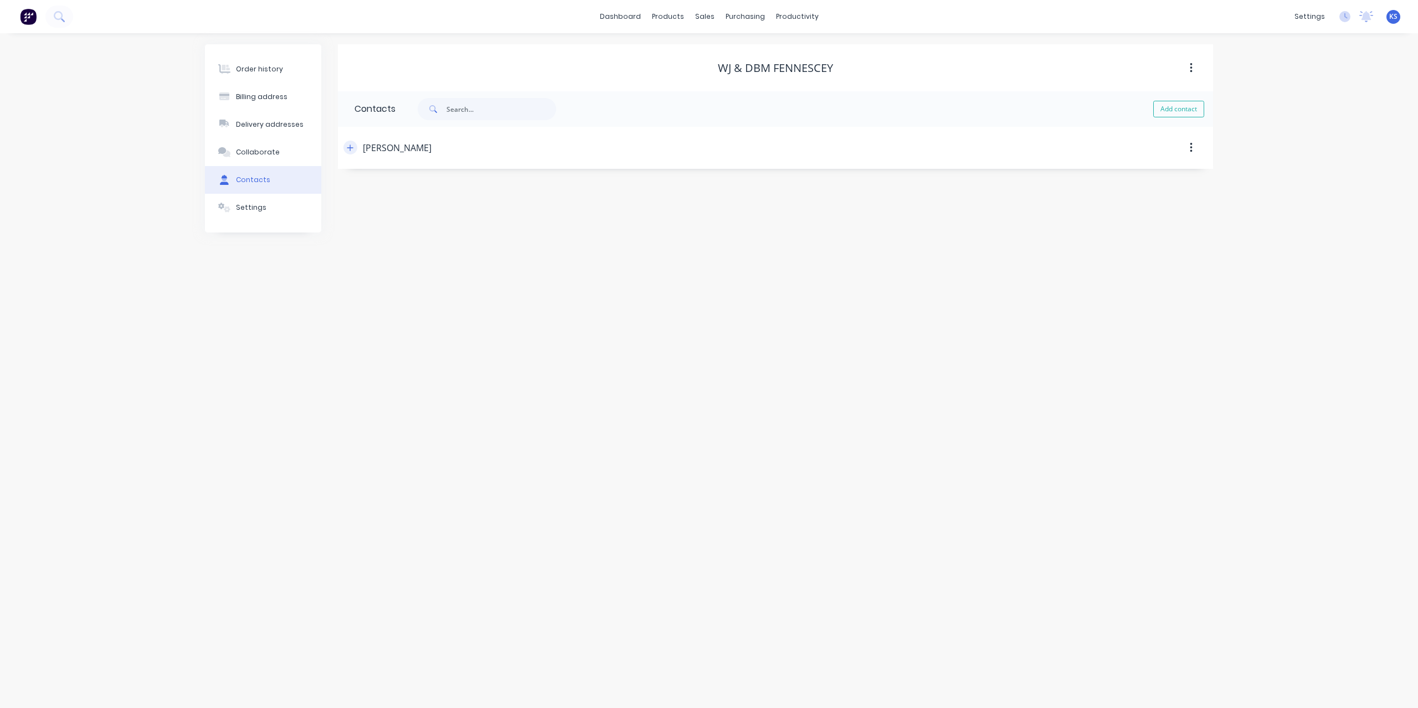
click at [353, 150] on icon "button" at bounding box center [350, 148] width 7 height 8
click at [626, 14] on link "dashboard" at bounding box center [620, 16] width 52 height 17
